Goal: Task Accomplishment & Management: Manage account settings

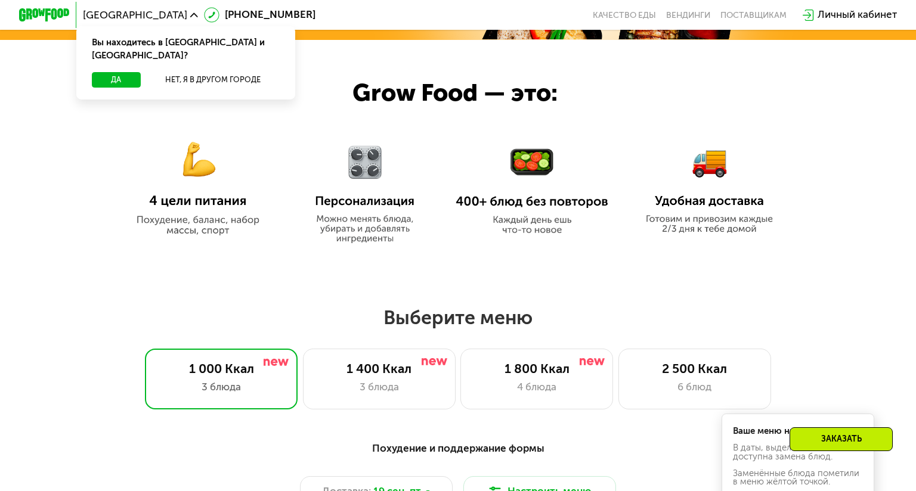
scroll to position [529, 0]
click at [560, 240] on div at bounding box center [458, 150] width 916 height 221
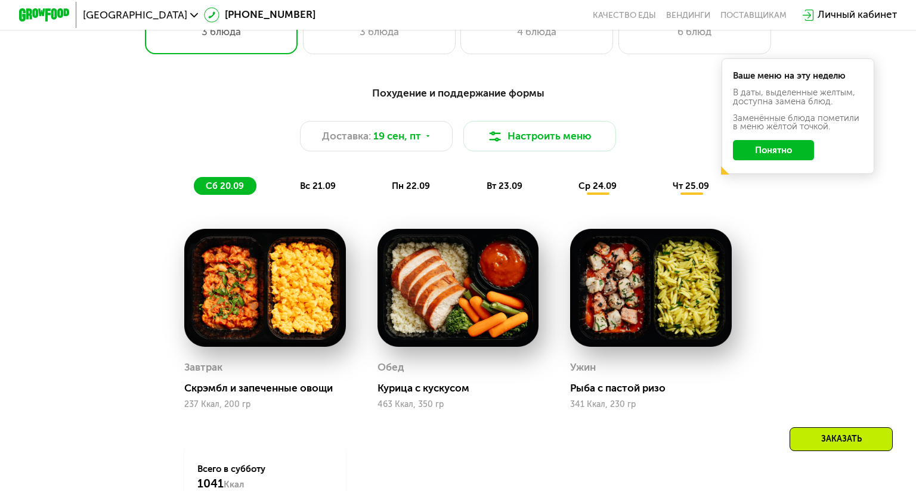
scroll to position [886, 0]
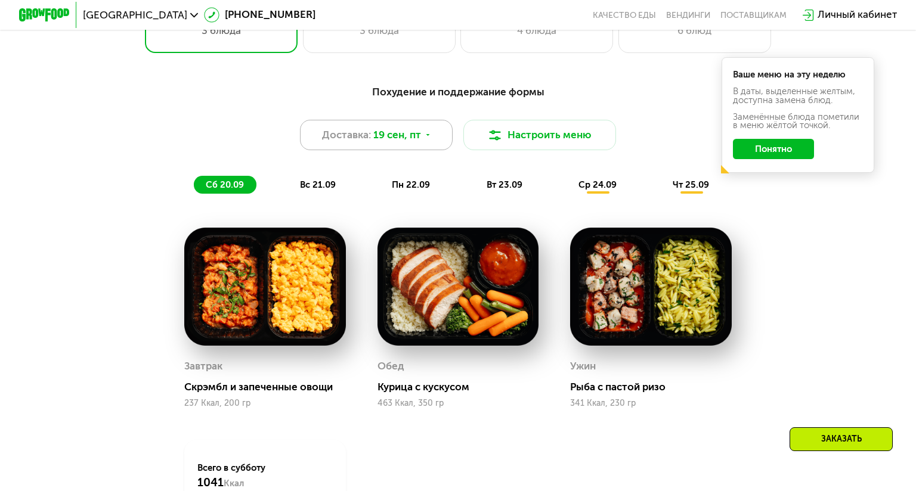
click at [435, 132] on div "Доставка: [DATE]" at bounding box center [376, 135] width 153 height 30
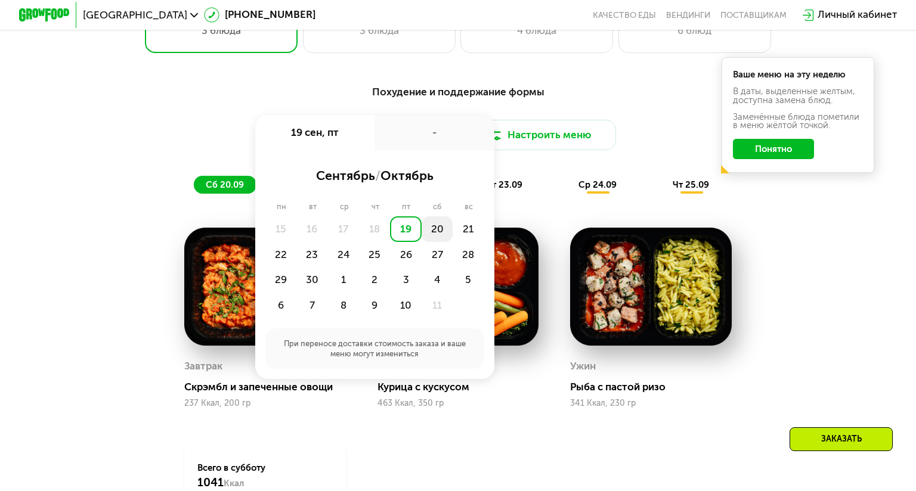
click at [436, 231] on div "20" at bounding box center [437, 229] width 31 height 26
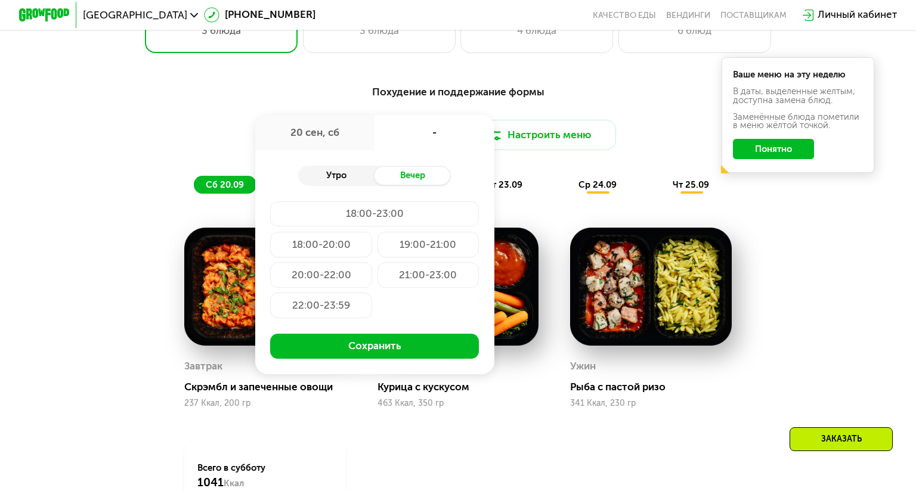
click at [323, 176] on div "Утро" at bounding box center [336, 176] width 76 height 18
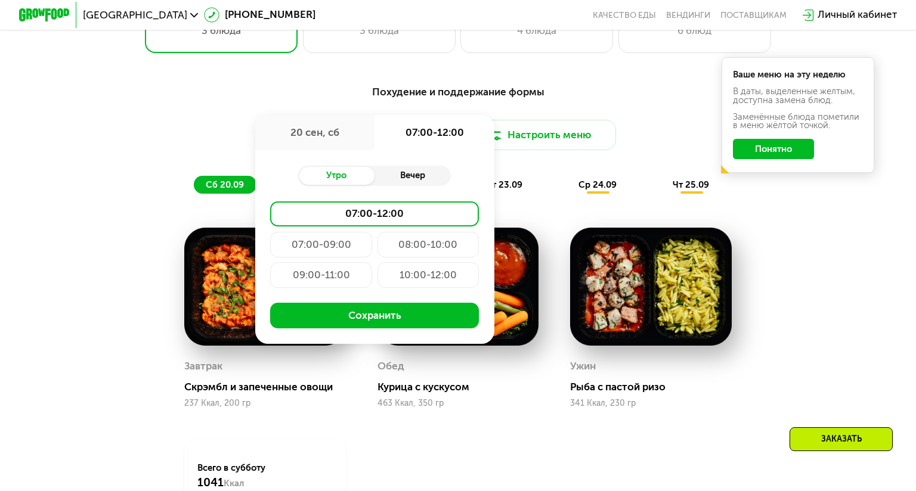
click at [386, 183] on div "Вечер" at bounding box center [412, 176] width 76 height 18
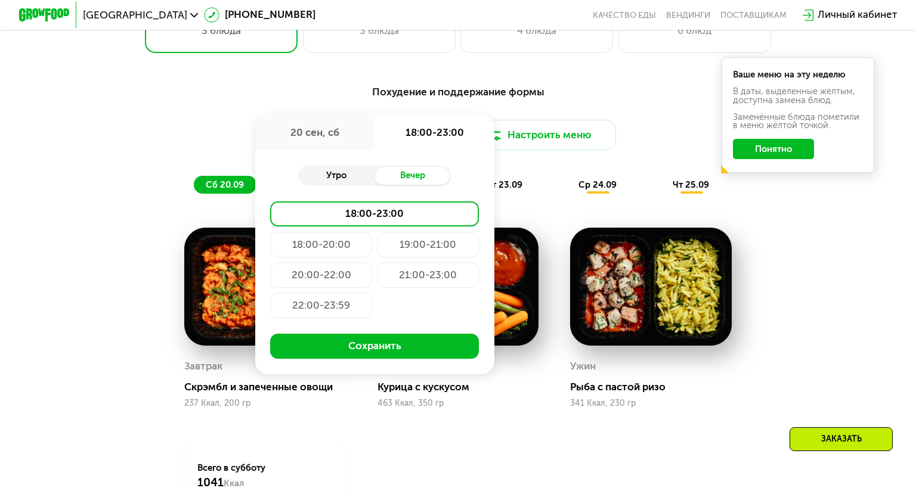
click at [330, 181] on div "Утро" at bounding box center [336, 176] width 76 height 18
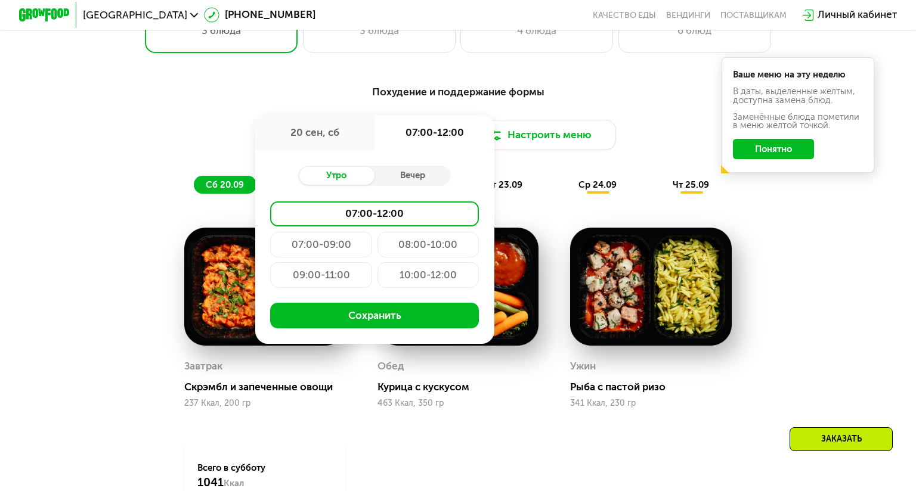
click at [412, 275] on div "10:00-12:00" at bounding box center [428, 275] width 102 height 26
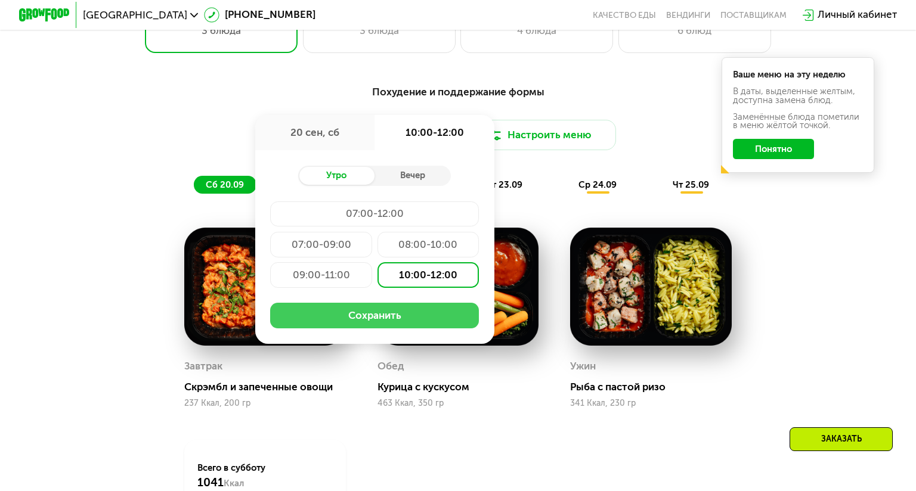
click at [406, 314] on button "Сохранить" at bounding box center [374, 316] width 209 height 26
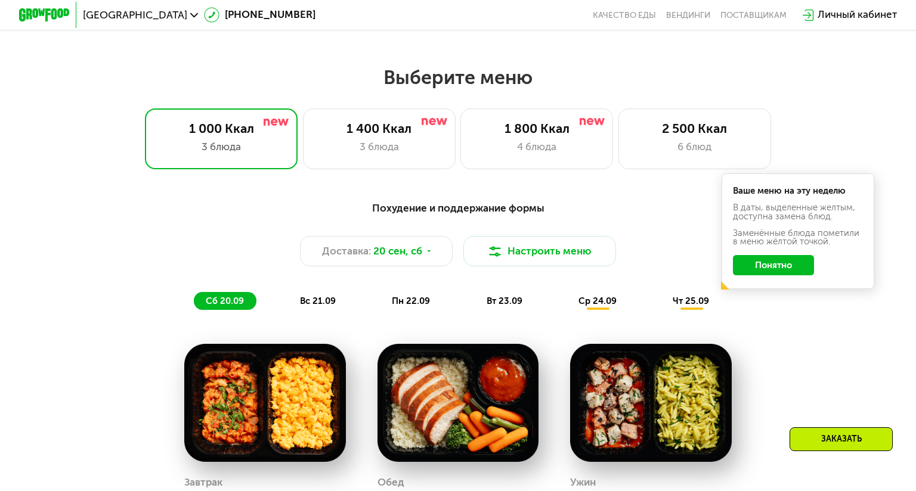
scroll to position [769, 0]
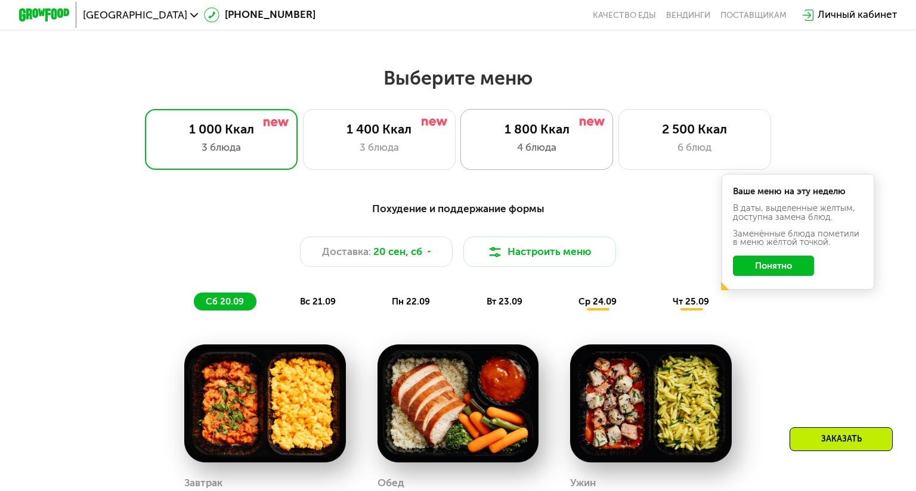
click at [556, 142] on div "4 блюда" at bounding box center [537, 148] width 126 height 16
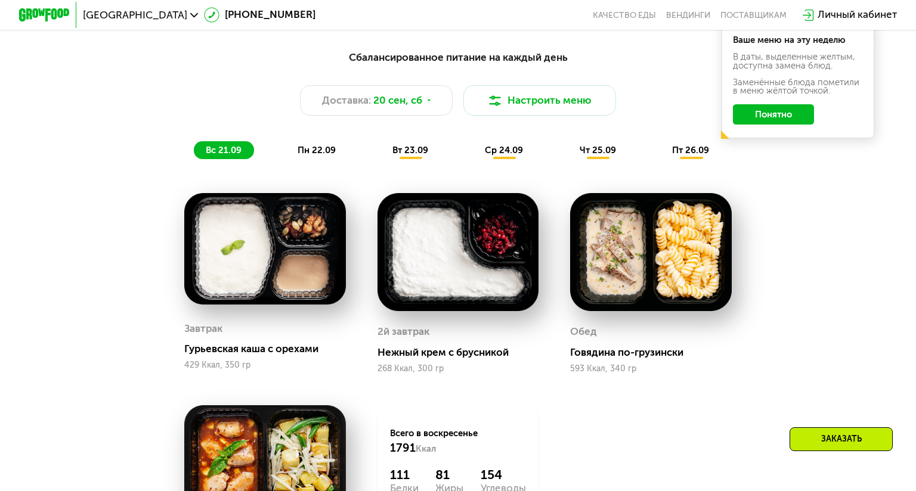
scroll to position [920, 0]
